Goal: Navigation & Orientation: Find specific page/section

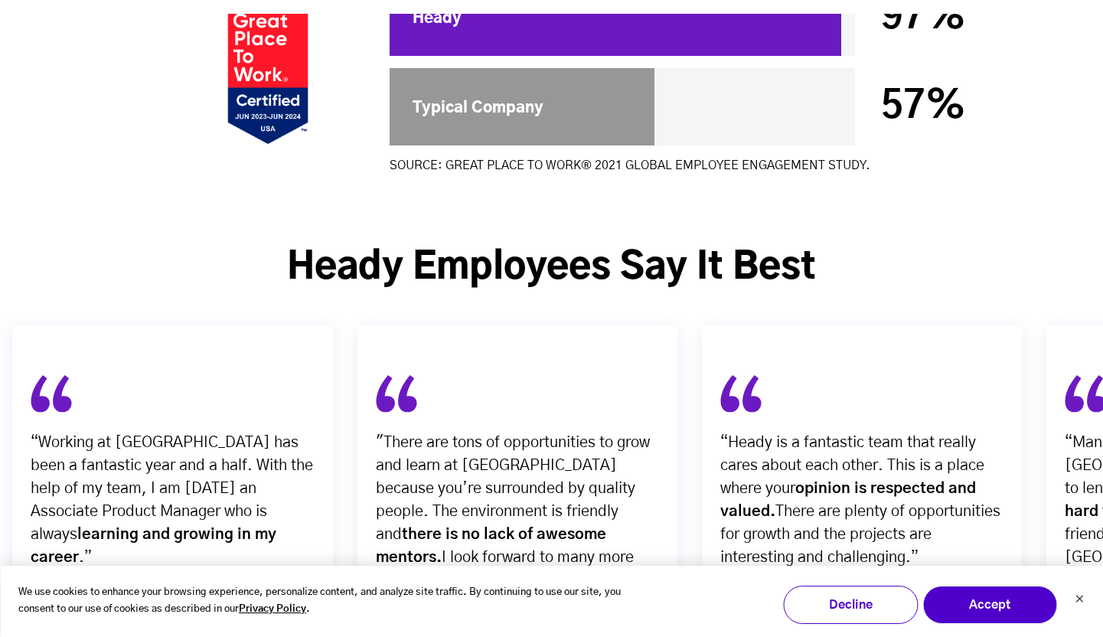
scroll to position [5943, 0]
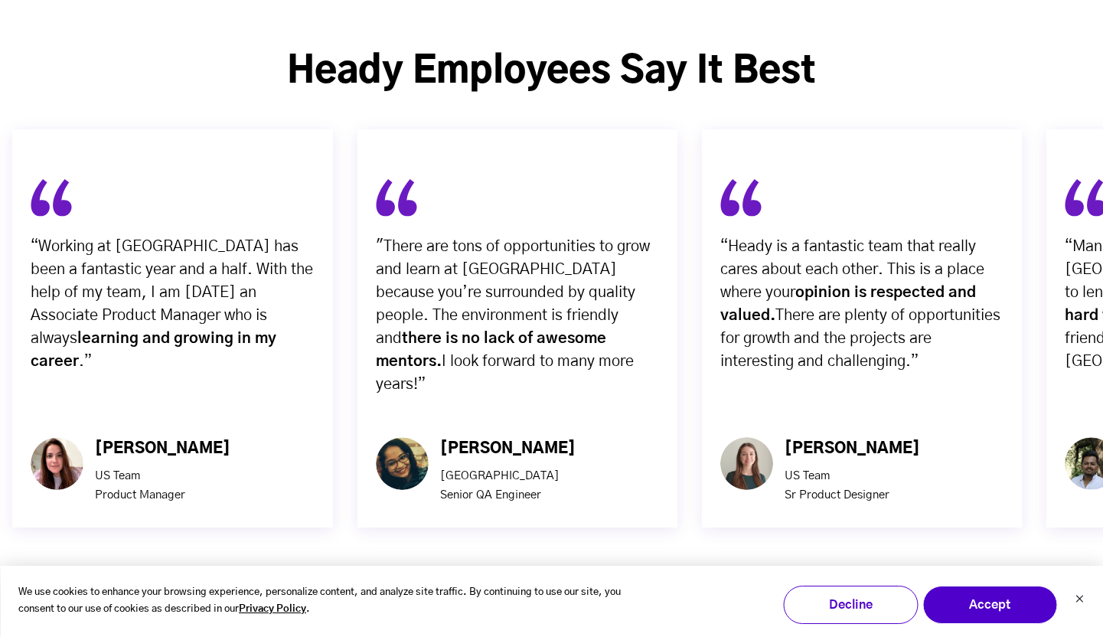
click at [591, 576] on img "button" at bounding box center [579, 595] width 39 height 39
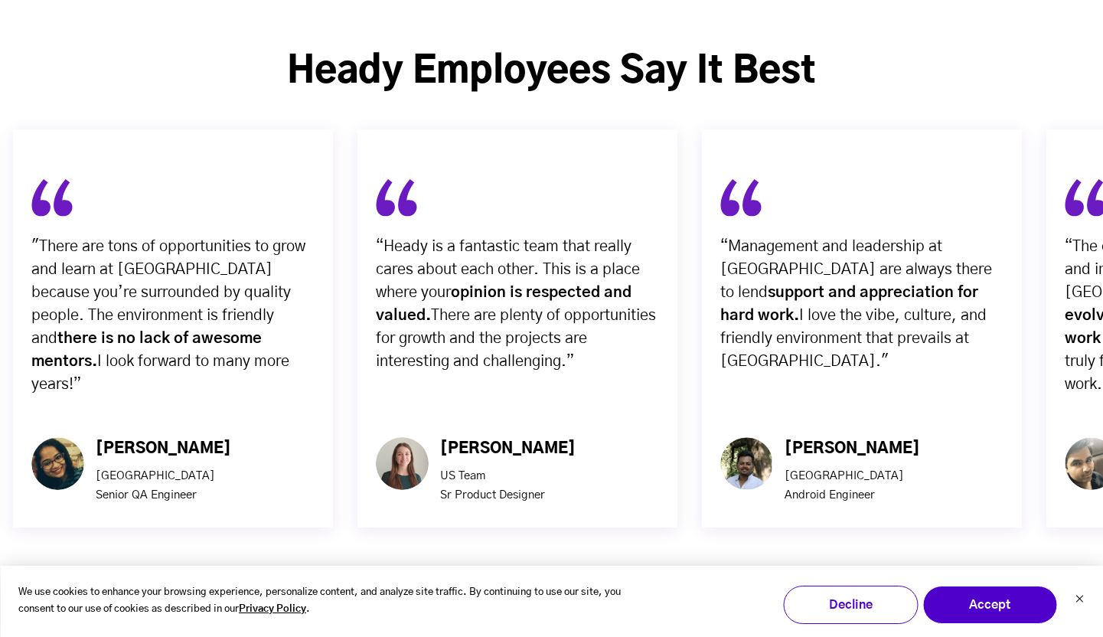
click at [591, 576] on img "button" at bounding box center [579, 595] width 39 height 39
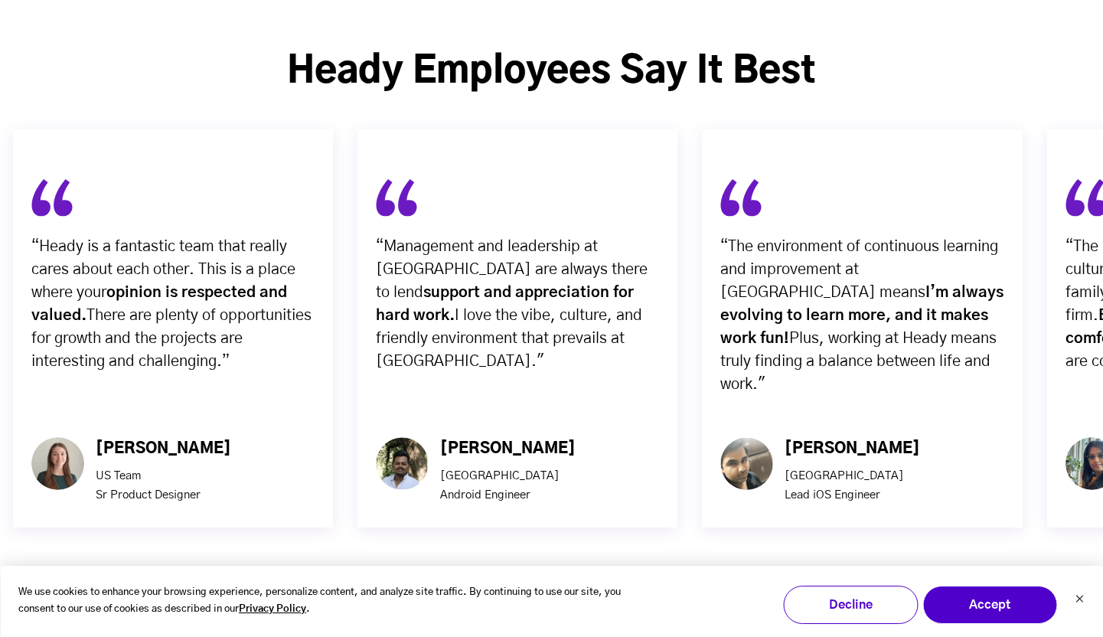
click at [591, 576] on img "button" at bounding box center [579, 595] width 39 height 39
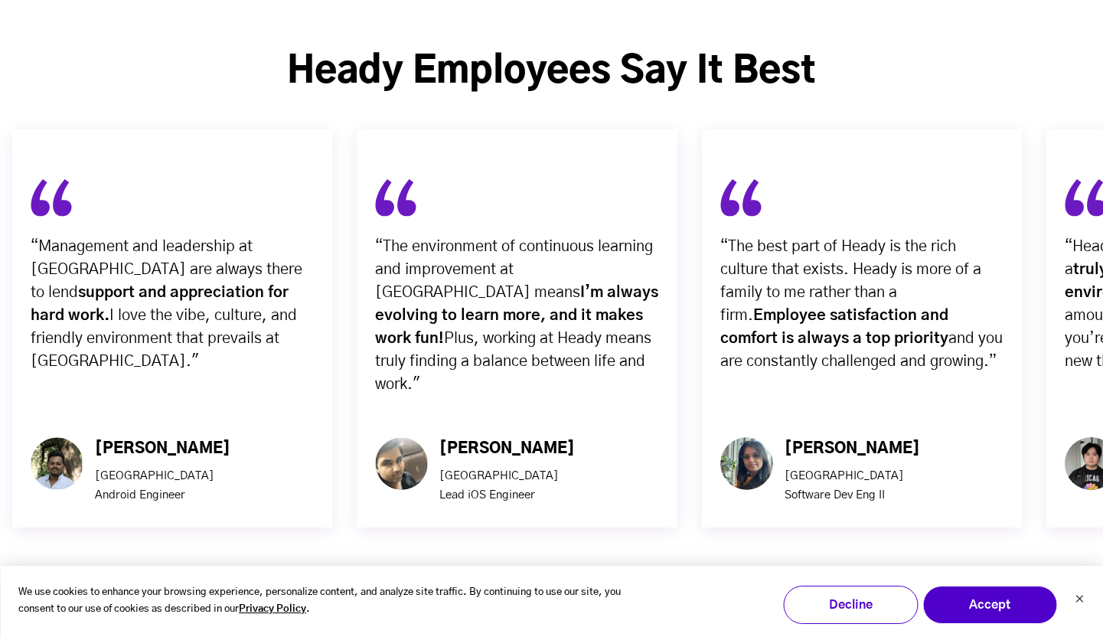
click at [591, 576] on img "button" at bounding box center [579, 595] width 39 height 39
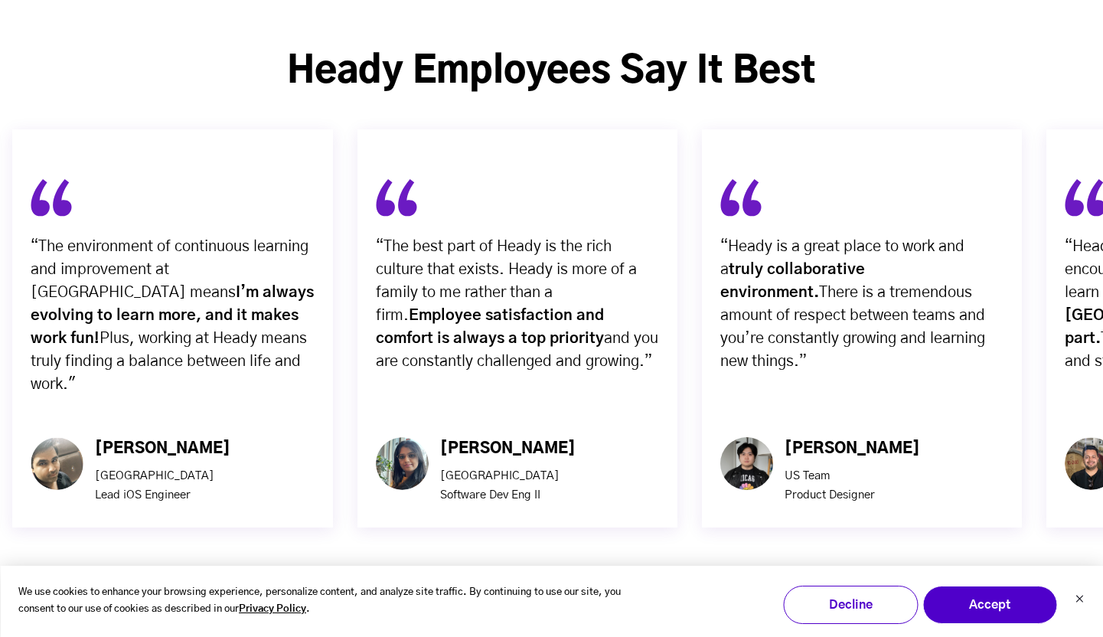
click at [591, 576] on img "button" at bounding box center [579, 595] width 39 height 39
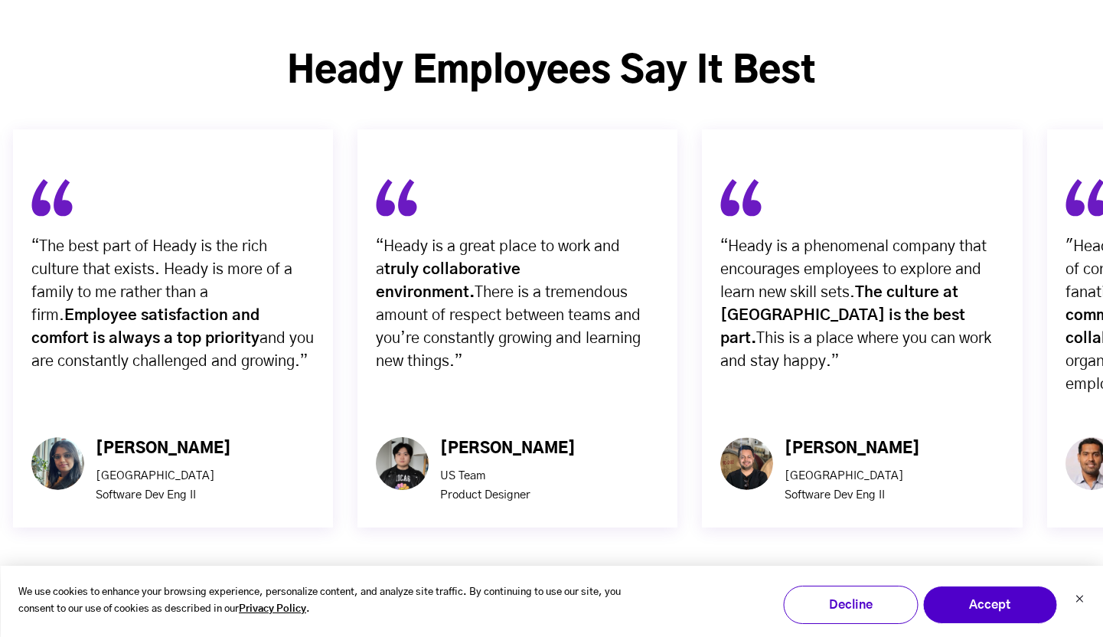
click at [591, 576] on img "button" at bounding box center [579, 595] width 39 height 39
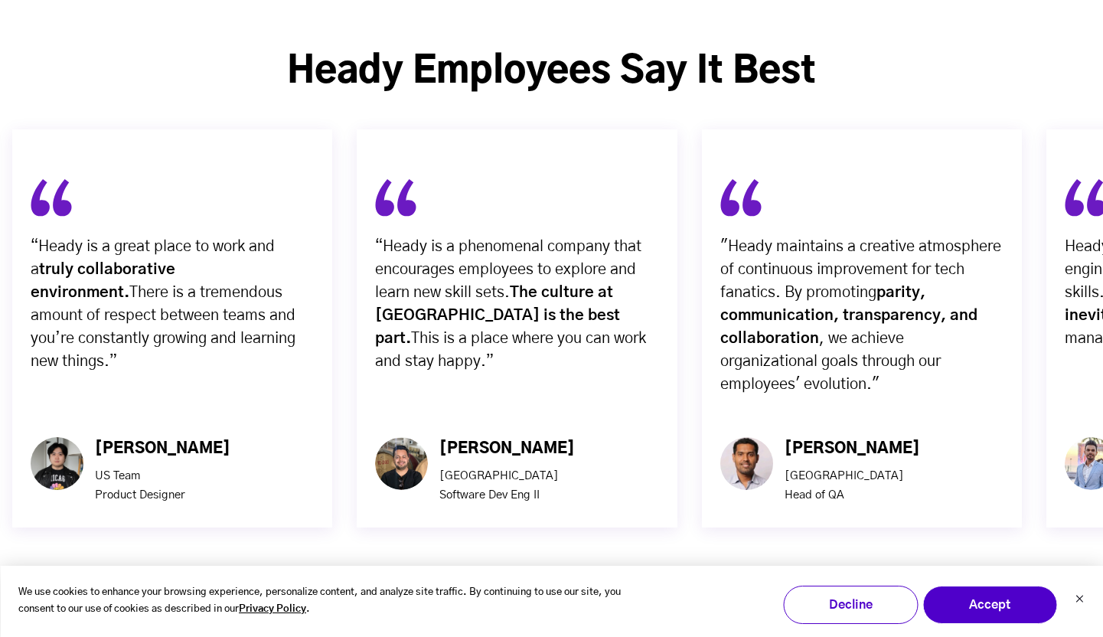
click at [591, 576] on img "button" at bounding box center [579, 595] width 39 height 39
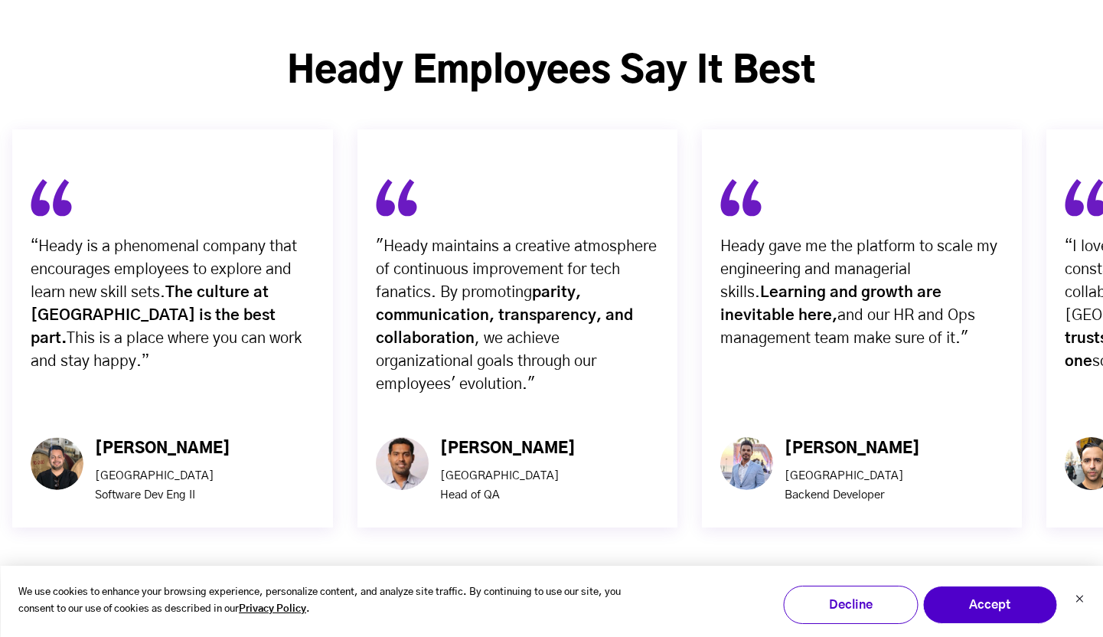
click at [591, 576] on img "button" at bounding box center [579, 595] width 39 height 39
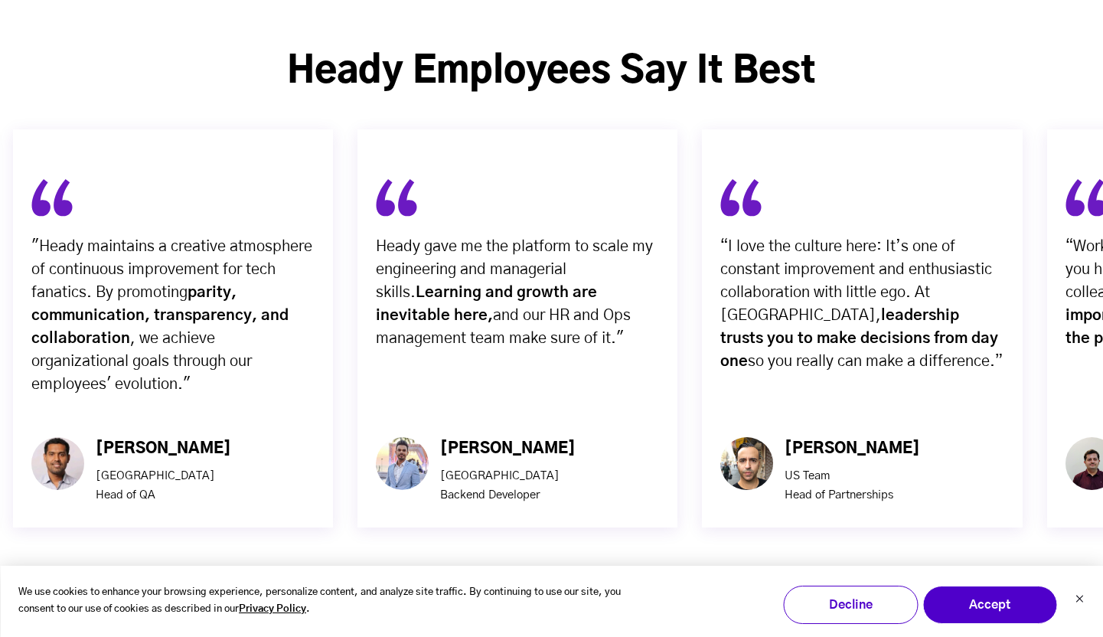
click at [591, 576] on img "button" at bounding box center [579, 595] width 39 height 39
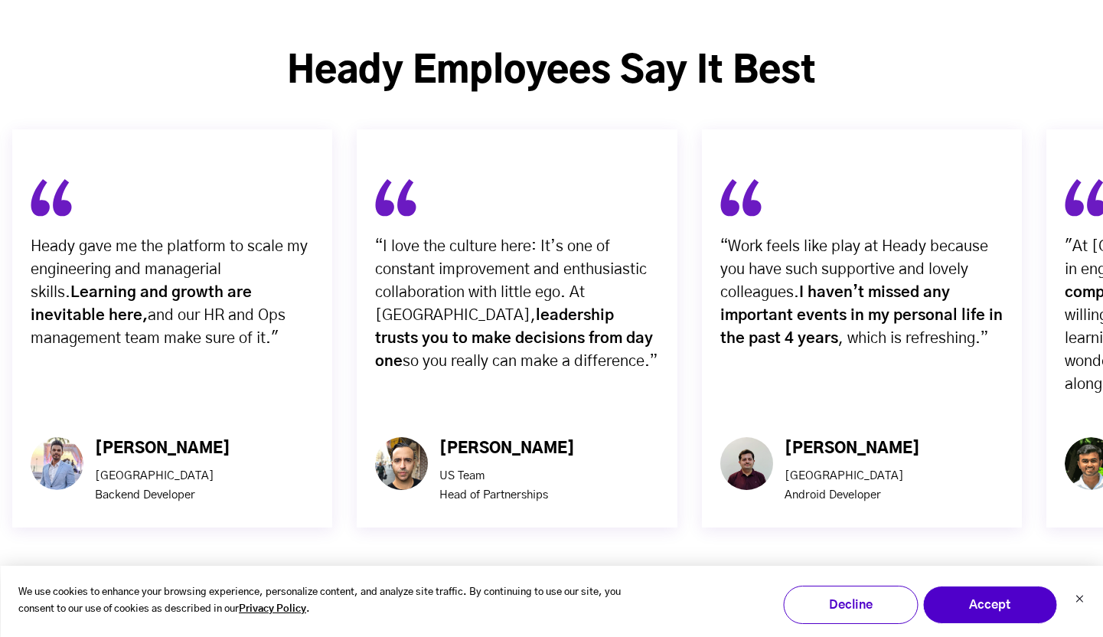
click at [591, 576] on img "button" at bounding box center [579, 595] width 39 height 39
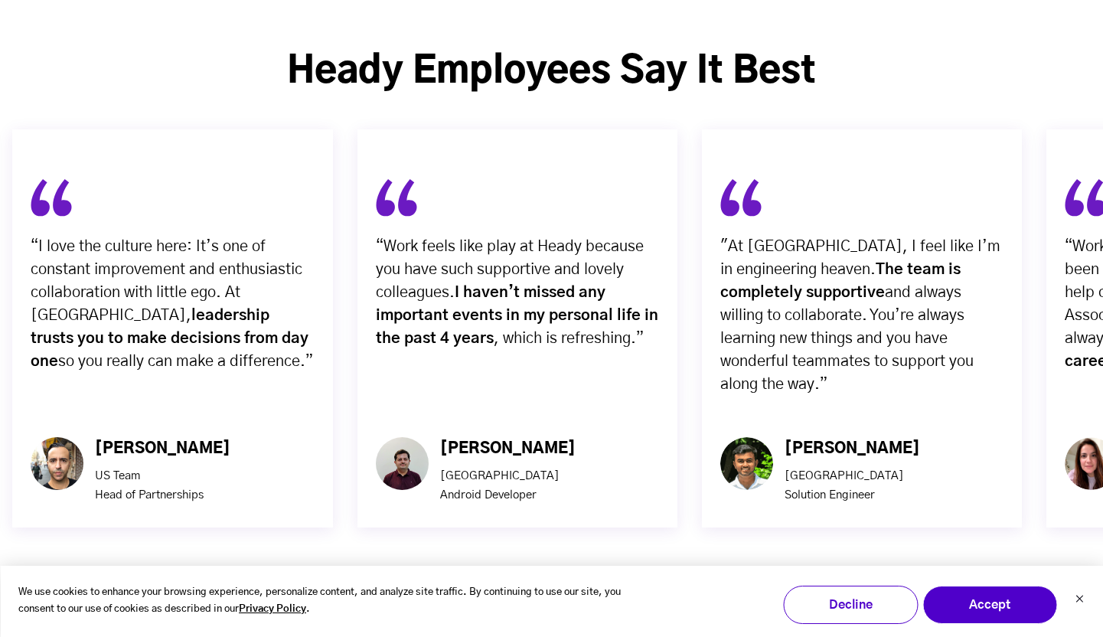
click at [591, 576] on img "button" at bounding box center [579, 595] width 39 height 39
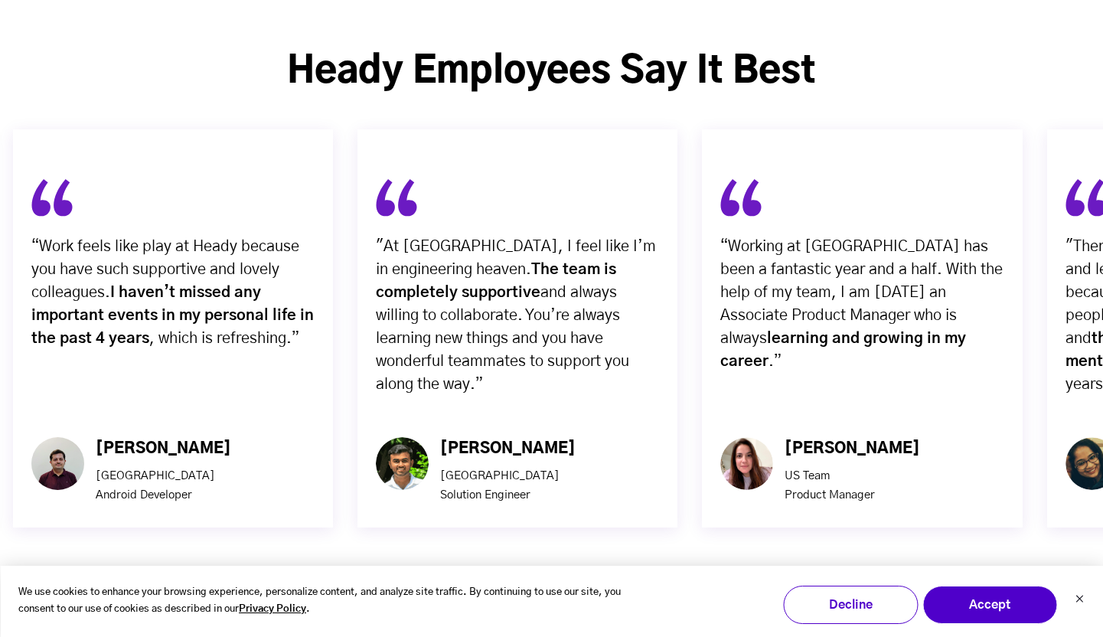
click at [591, 576] on img "button" at bounding box center [579, 595] width 39 height 39
